Goal: Information Seeking & Learning: Learn about a topic

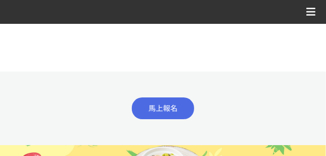
scroll to position [901, 0]
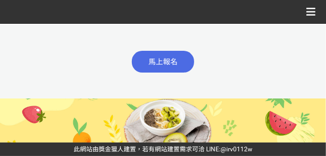
click at [307, 14] on icon at bounding box center [310, 12] width 9 height 16
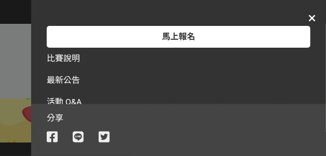
click at [63, 85] on span "最新公告" at bounding box center [63, 80] width 33 height 10
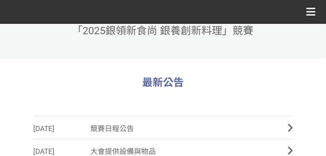
scroll to position [259, 0]
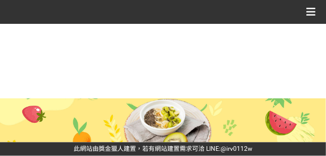
scroll to position [450, 0]
